Goal: Information Seeking & Learning: Find specific page/section

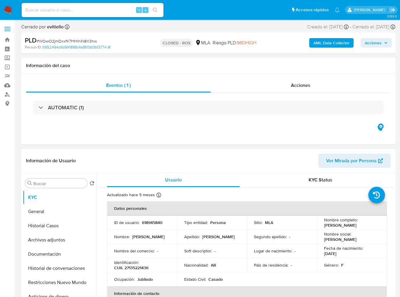
select select "10"
click at [89, 12] on input at bounding box center [93, 10] width 142 height 8
paste input "T64dMnPJEALMVykdtmdUEA11"
type input "T64dMnPJEALMVykdtmdUEA11"
select select "10"
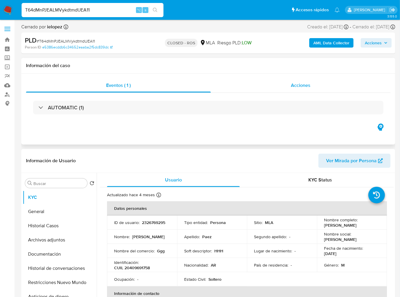
click at [311, 85] on div "Acciones" at bounding box center [301, 85] width 180 height 14
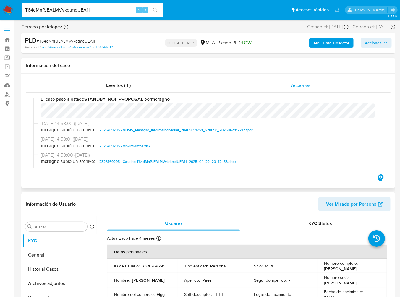
scroll to position [285, 0]
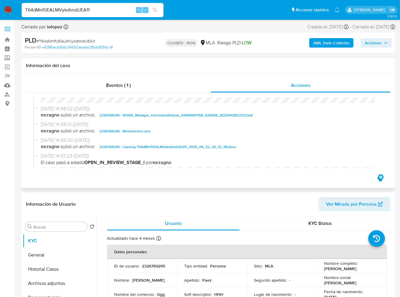
click at [146, 145] on span "2326769295 - Caselog T64dMnPJEALMVykdtmdUEA11_2025_04_22_20_12_58.docx" at bounding box center [167, 146] width 137 height 7
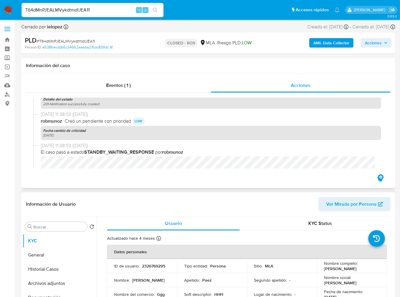
scroll to position [974, 0]
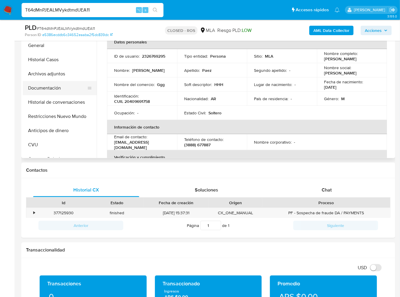
click at [54, 92] on button "Documentación" at bounding box center [57, 88] width 69 height 14
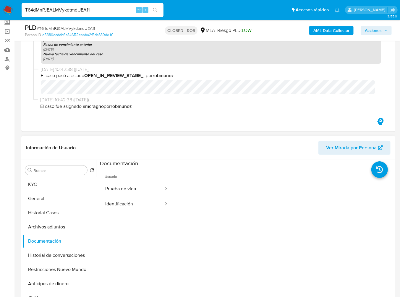
scroll to position [35, 0]
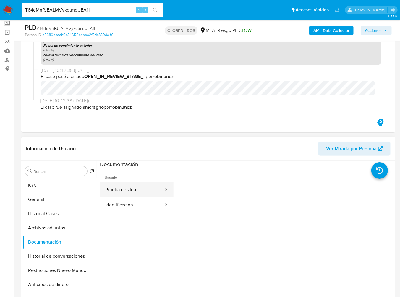
click at [132, 188] on button "Prueba de vida" at bounding box center [132, 190] width 64 height 15
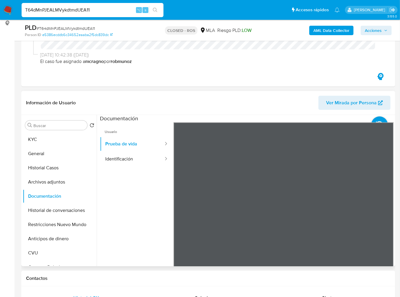
scroll to position [82, 0]
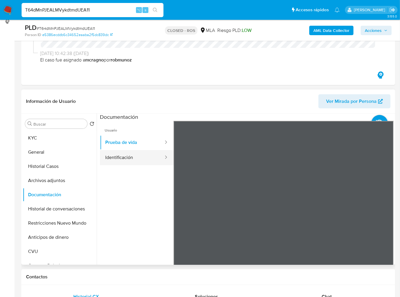
click at [113, 162] on button "Identificación" at bounding box center [132, 157] width 64 height 15
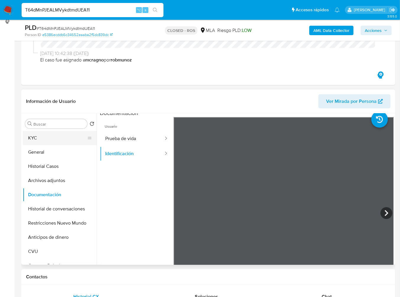
scroll to position [5, 0]
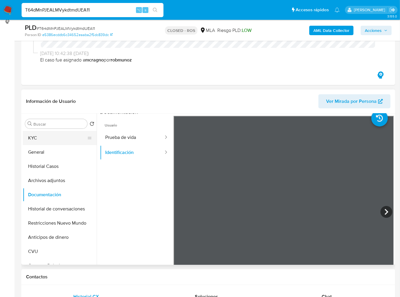
click at [57, 136] on button "KYC" at bounding box center [57, 138] width 69 height 14
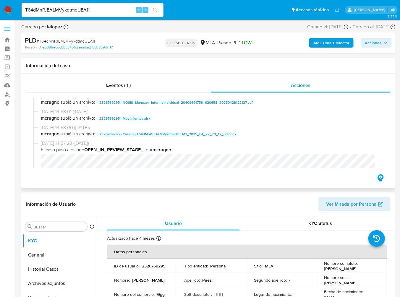
scroll to position [295, 0]
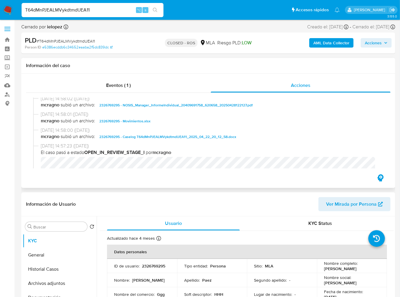
click at [139, 122] on span "2326769295 - Movimientos.xlsx" at bounding box center [124, 121] width 51 height 7
click at [91, 9] on input "T64dMnPJEALMVykdtmdUEA11" at bounding box center [93, 10] width 142 height 8
paste input "4kFGT8oitVyGyhbuGigEWHBK"
type input "4kFGT8oitVyGyhbuGigEWHBK"
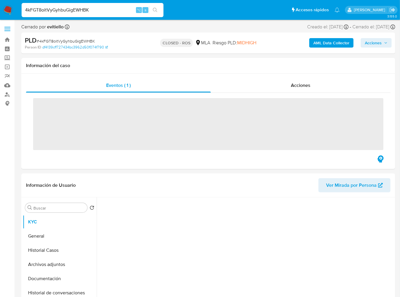
select select "10"
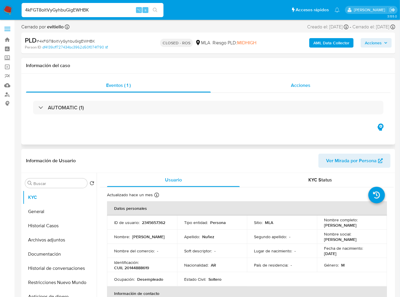
click at [309, 87] on span "Acciones" at bounding box center [301, 85] width 20 height 7
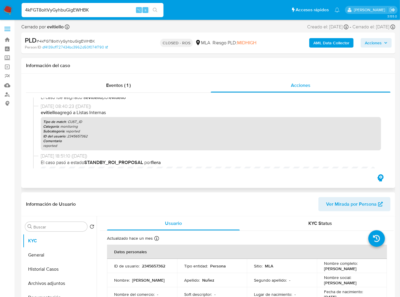
scroll to position [319, 0]
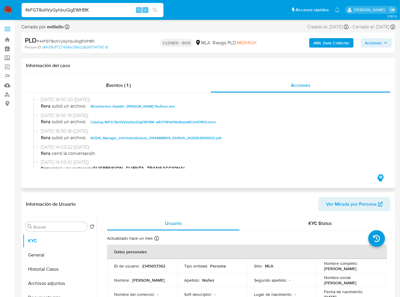
click at [125, 125] on span "Caselog 4kFGT8oitVyGyhbuGigEWHBK- wR3Y8HeVWa9epeMCtz4Z18rO.docx" at bounding box center [153, 122] width 125 height 7
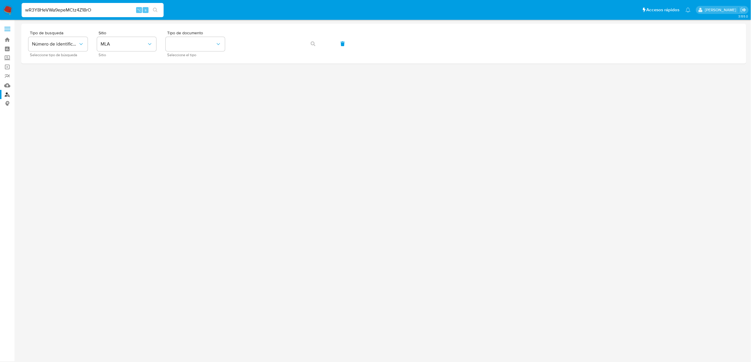
type input "wR3Y8HeVWa9epeMCtz4Z18rO"
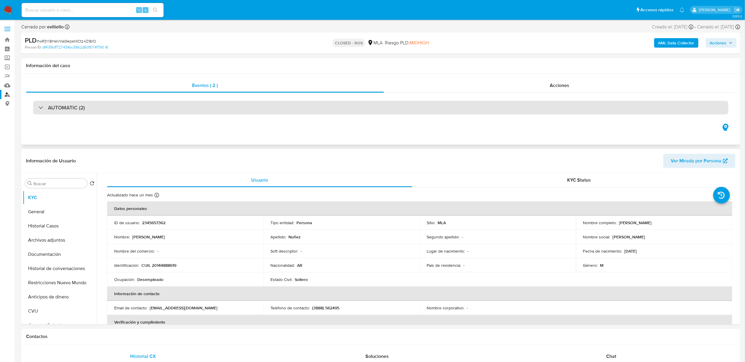
click at [105, 111] on div "AUTOMATIC (2)" at bounding box center [380, 108] width 695 height 14
select select "10"
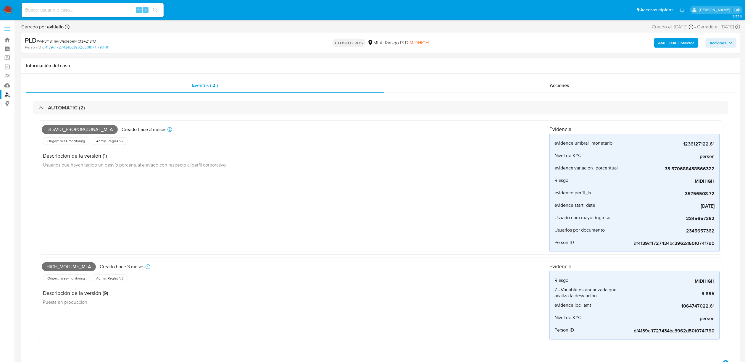
click at [91, 126] on span "Desvio_proporcional_mla" at bounding box center [80, 129] width 76 height 9
copy span "Desvio_proporcional_mla"
click at [78, 267] on span "High_volume_mla" at bounding box center [69, 266] width 54 height 9
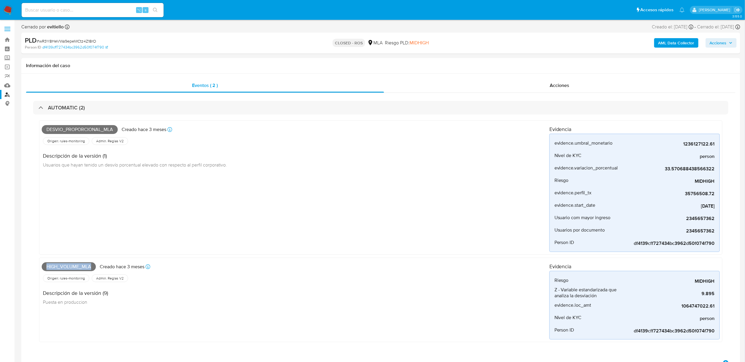
copy span "High_volume_mla"
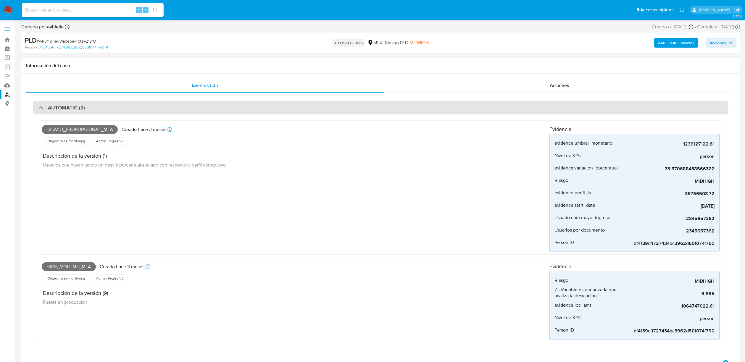
click at [38, 107] on div at bounding box center [38, 107] width 0 height 0
